Goal: Go to known website: Access a specific website the user already knows

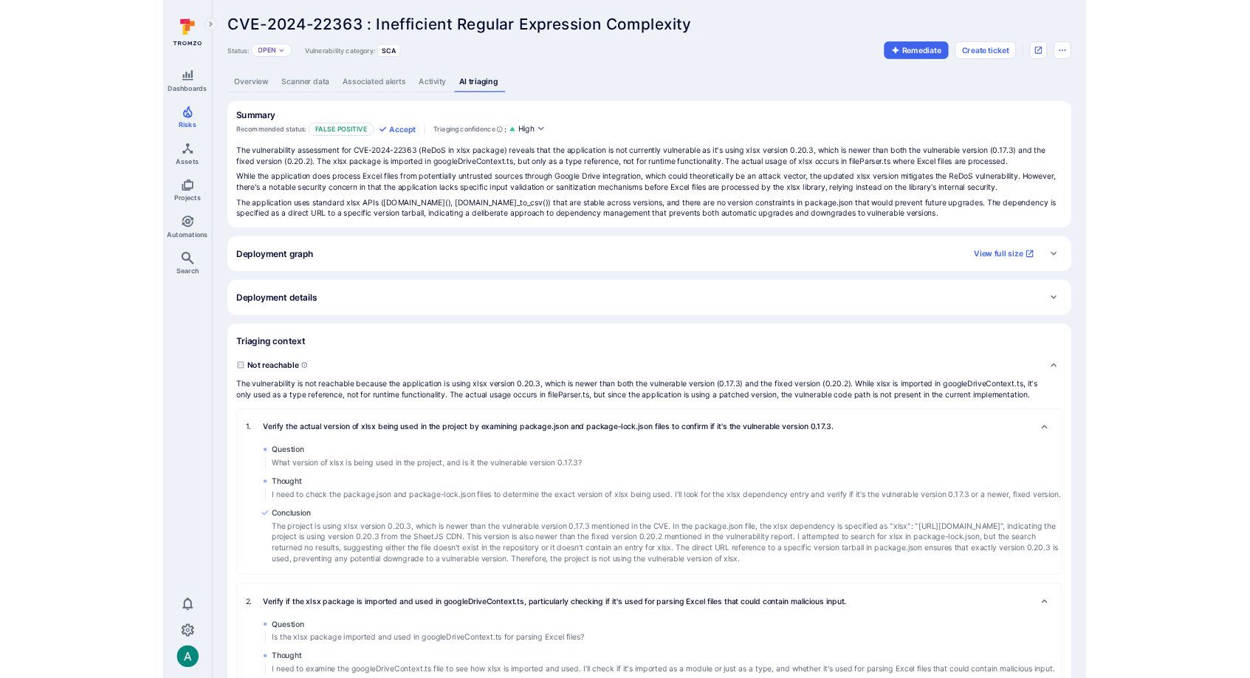
scroll to position [352, 0]
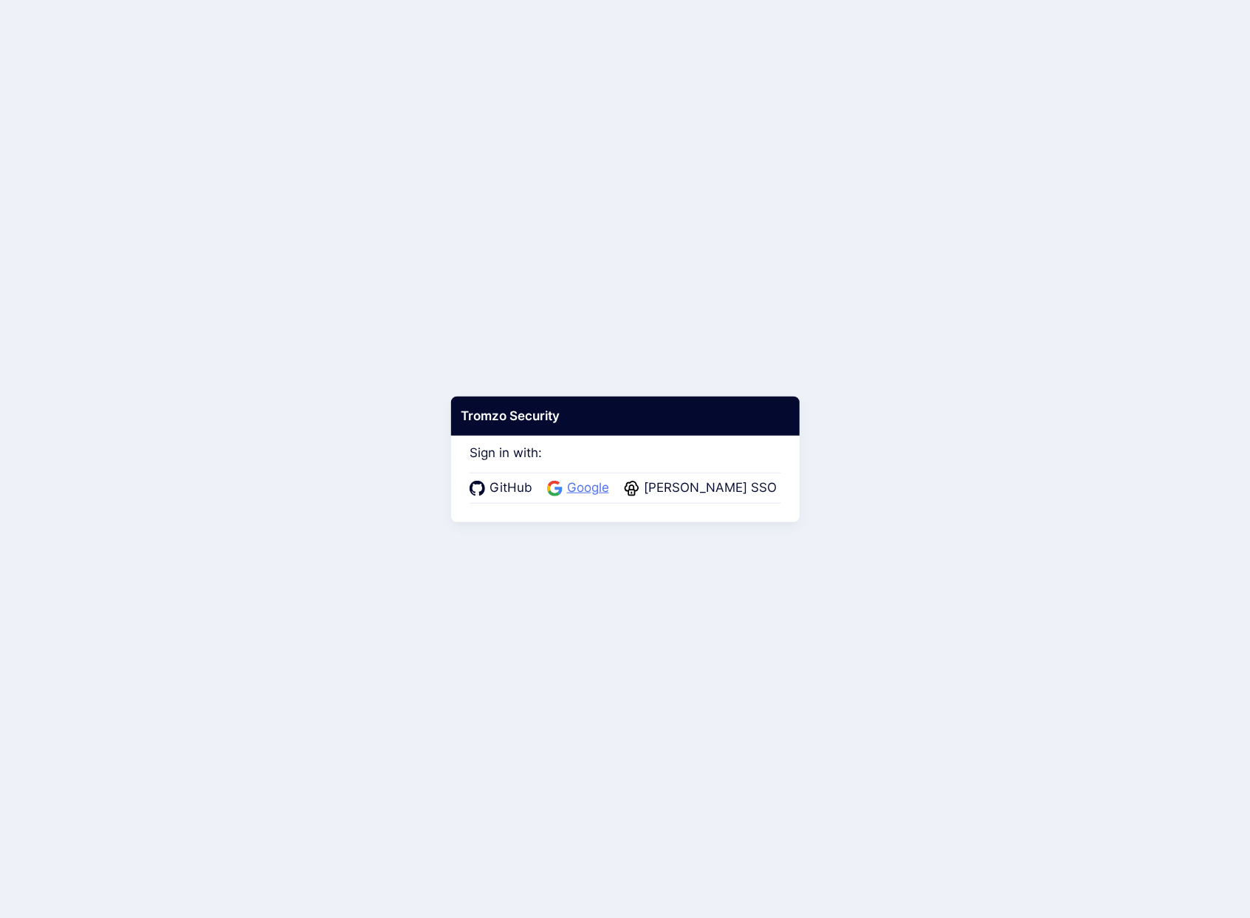
click at [593, 482] on span "Google" at bounding box center [587, 487] width 51 height 19
